Goal: Transaction & Acquisition: Purchase product/service

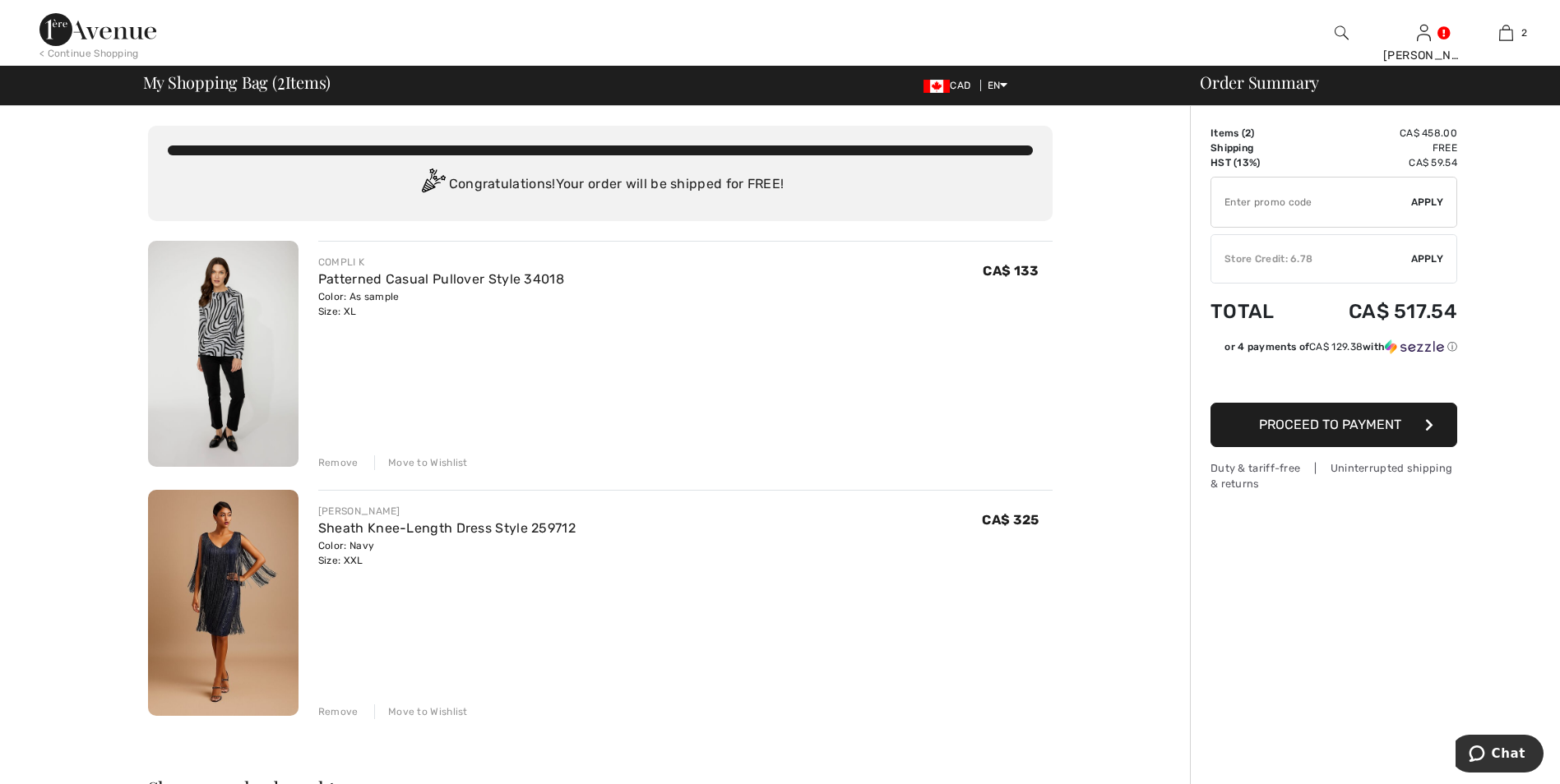
click at [420, 461] on div "Move to Wishlist" at bounding box center [421, 463] width 94 height 15
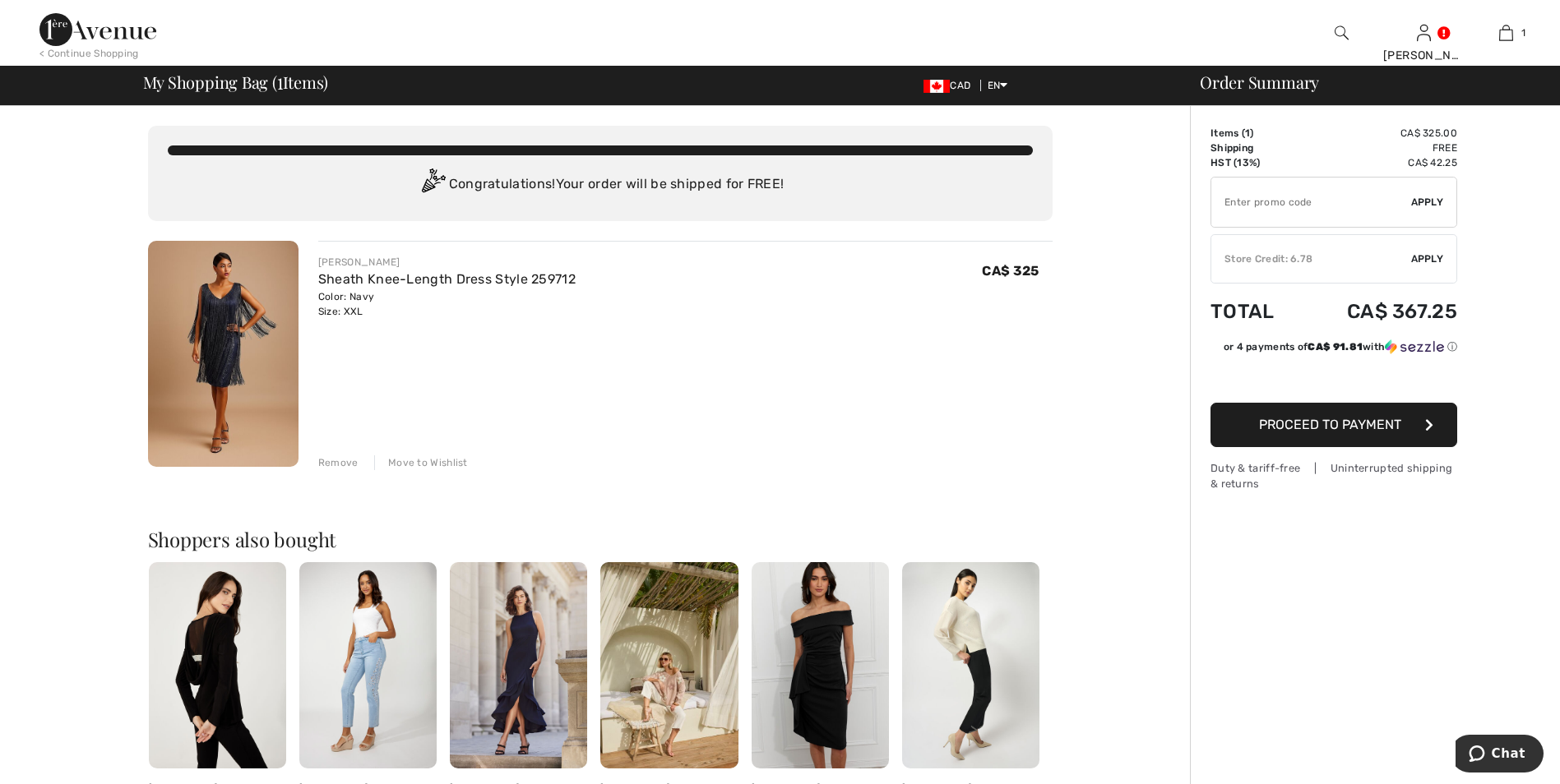
click at [236, 351] on img at bounding box center [223, 354] width 150 height 226
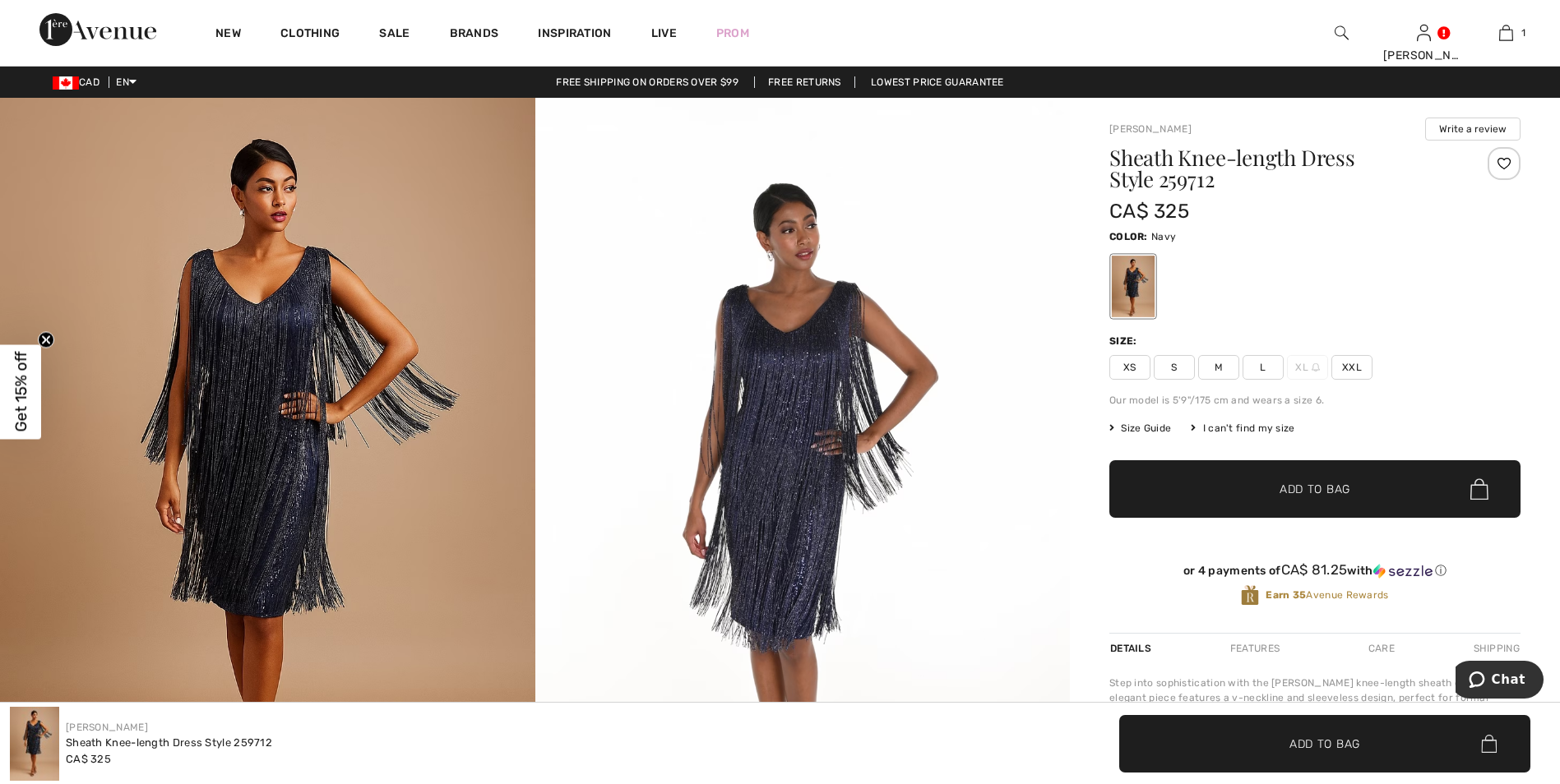
click at [817, 503] on img at bounding box center [803, 498] width 535 height 801
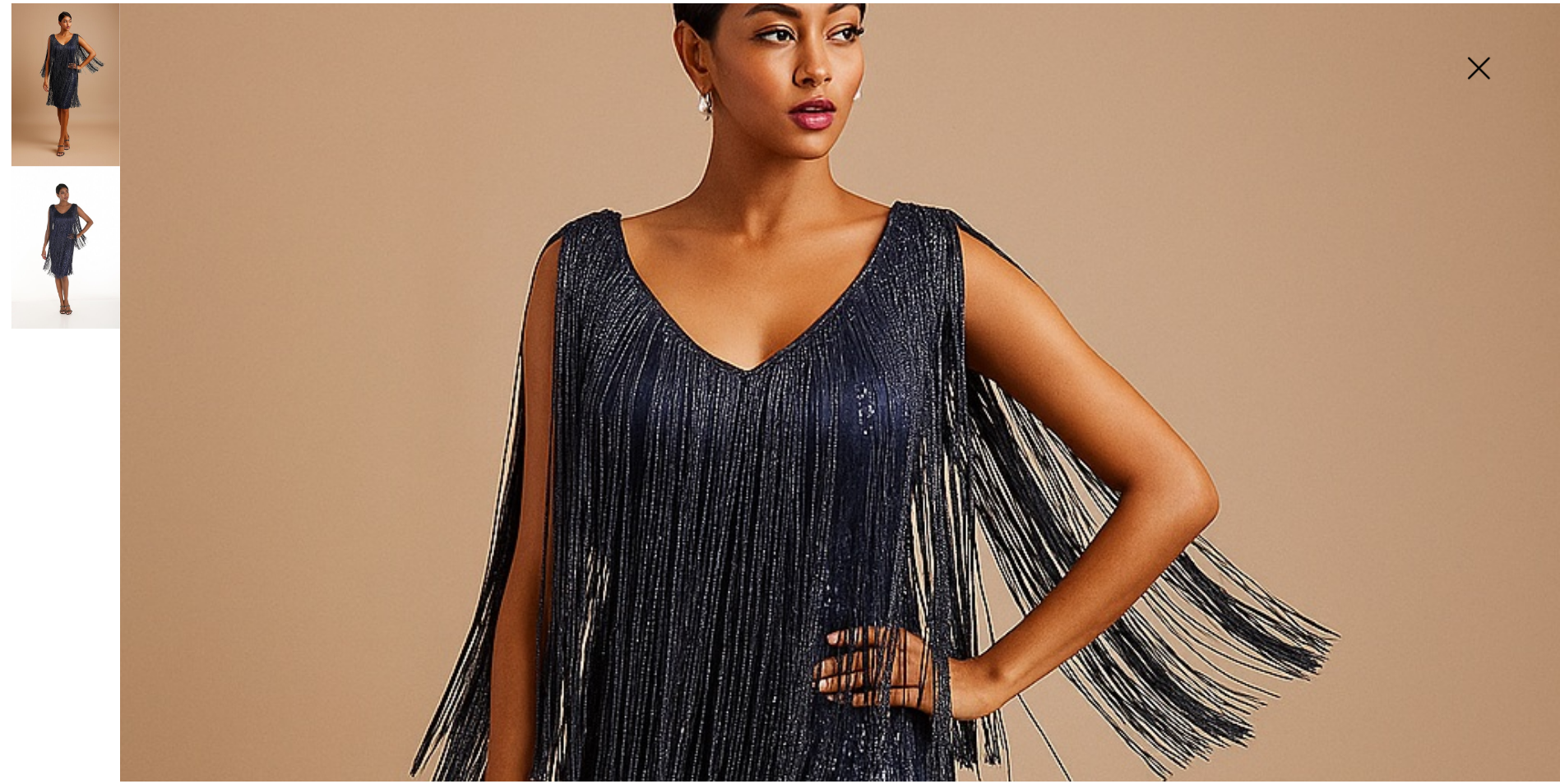
scroll to position [164, 0]
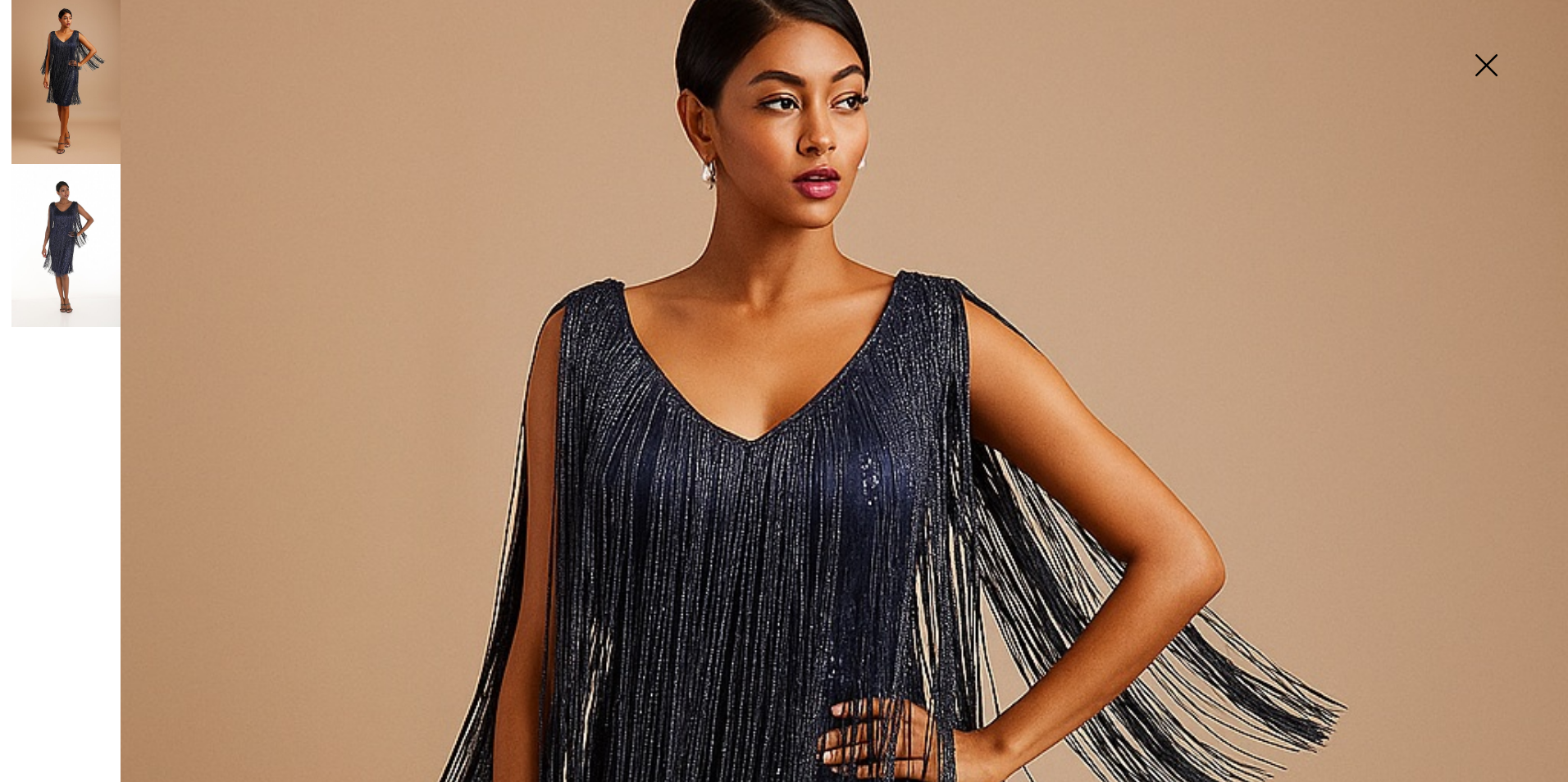
click at [1490, 64] on img at bounding box center [1485, 67] width 82 height 85
